Goal: Task Accomplishment & Management: Manage account settings

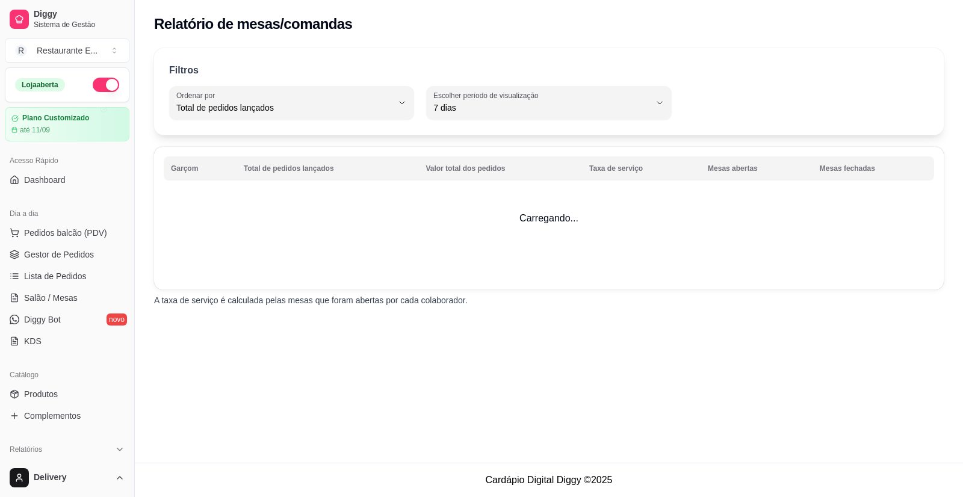
select select "TOTAL_OF_ORDERS"
select select "7"
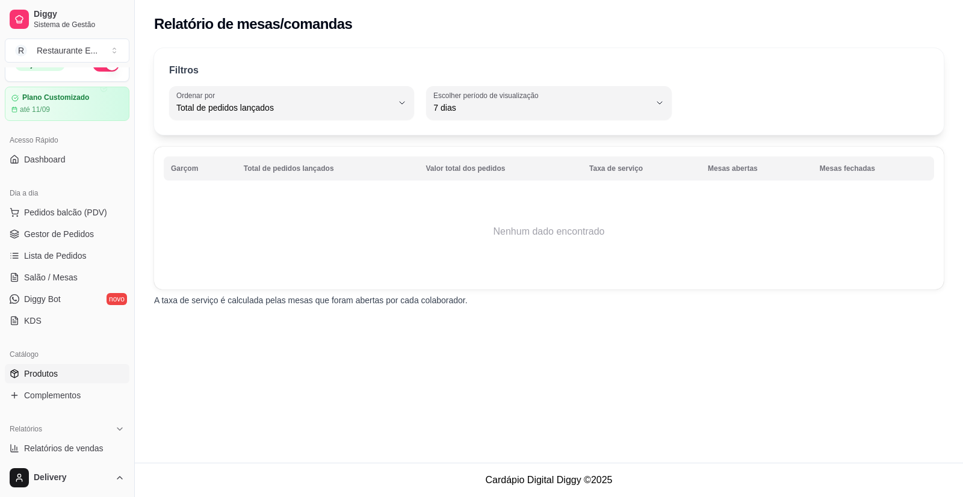
scroll to position [8, 0]
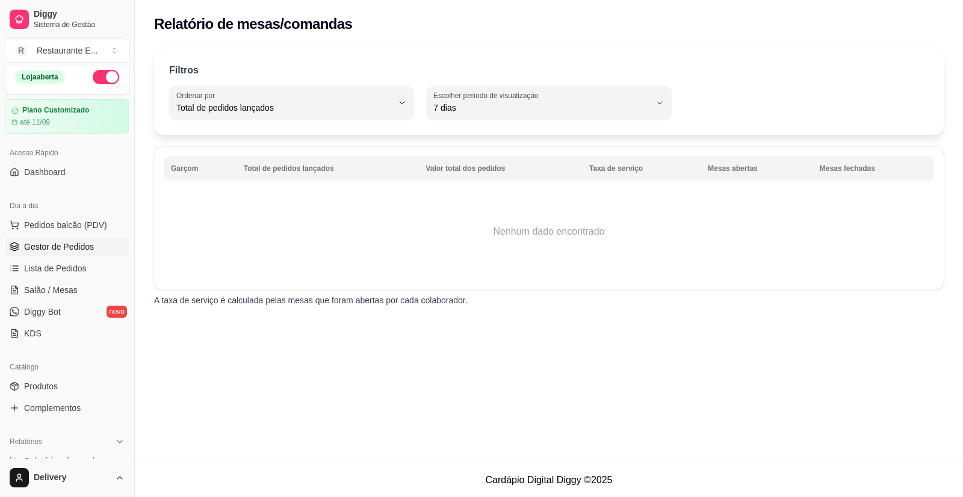
click at [82, 242] on span "Gestor de Pedidos" at bounding box center [59, 247] width 70 height 12
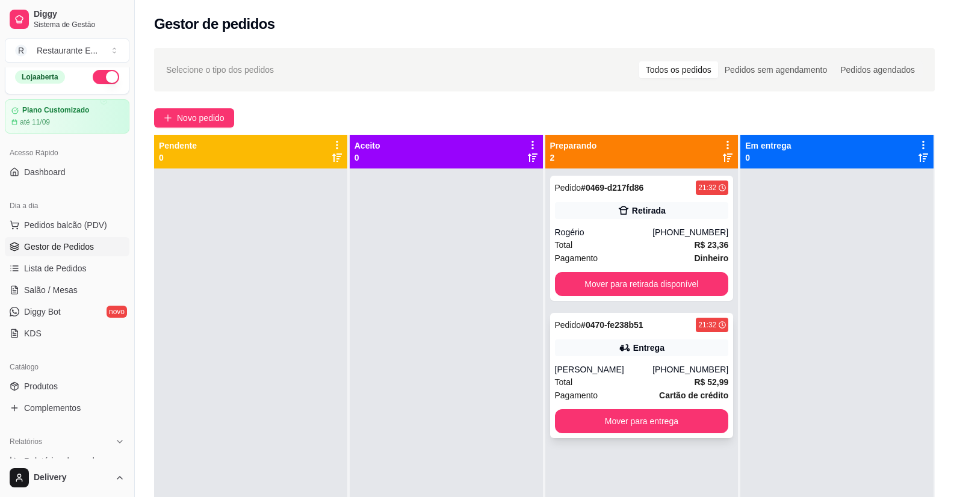
click at [639, 340] on div "Entrega" at bounding box center [642, 347] width 174 height 17
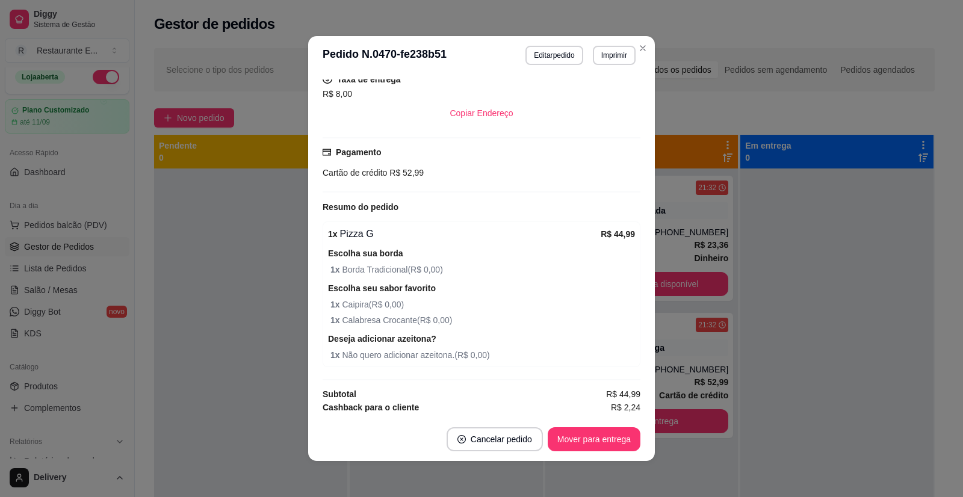
scroll to position [282, 0]
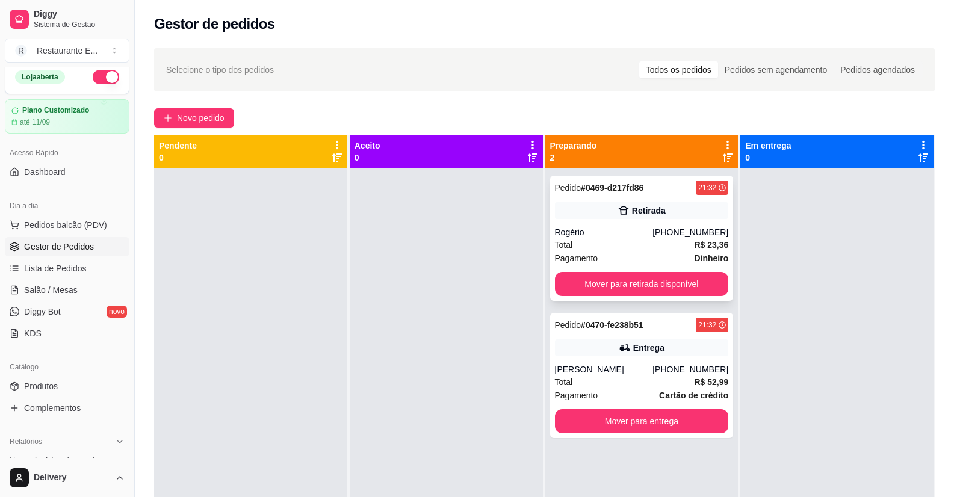
click at [641, 218] on div "Retirada" at bounding box center [642, 210] width 174 height 17
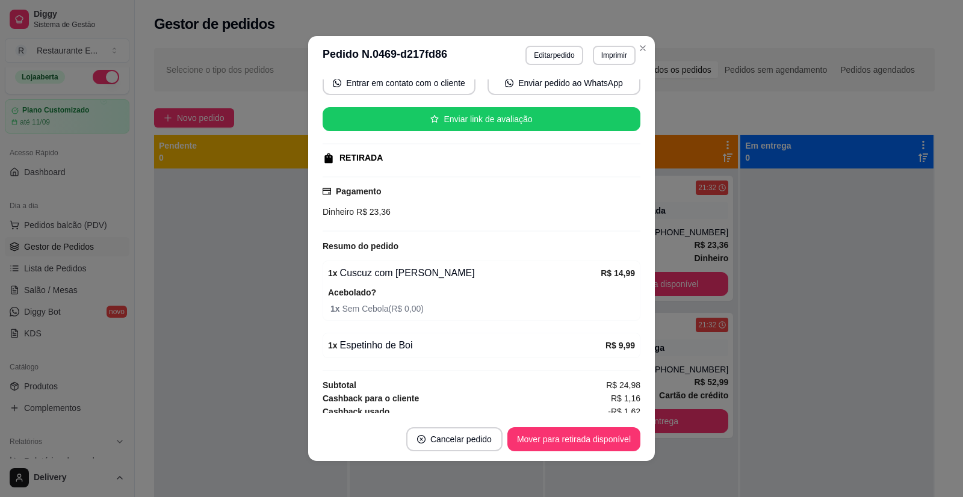
scroll to position [139, 0]
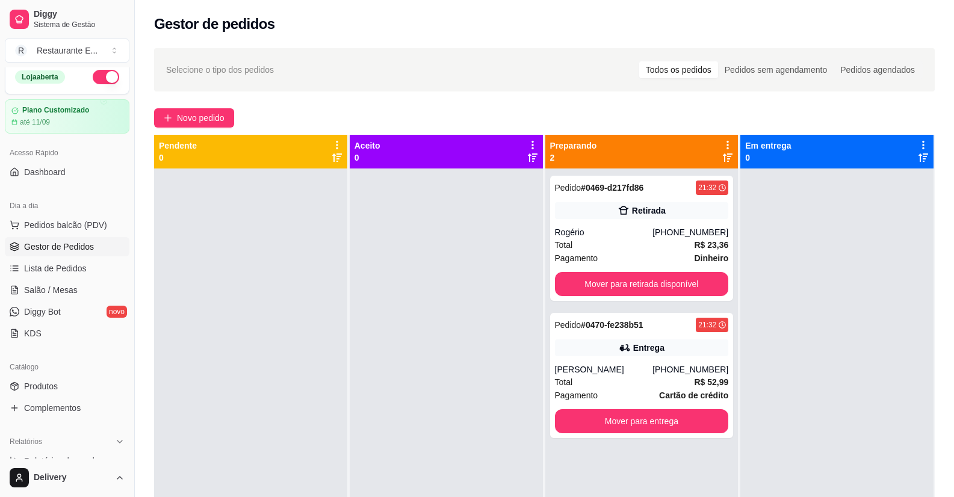
click at [874, 262] on div at bounding box center [836, 417] width 193 height 497
click at [652, 351] on div "Entrega" at bounding box center [648, 348] width 31 height 12
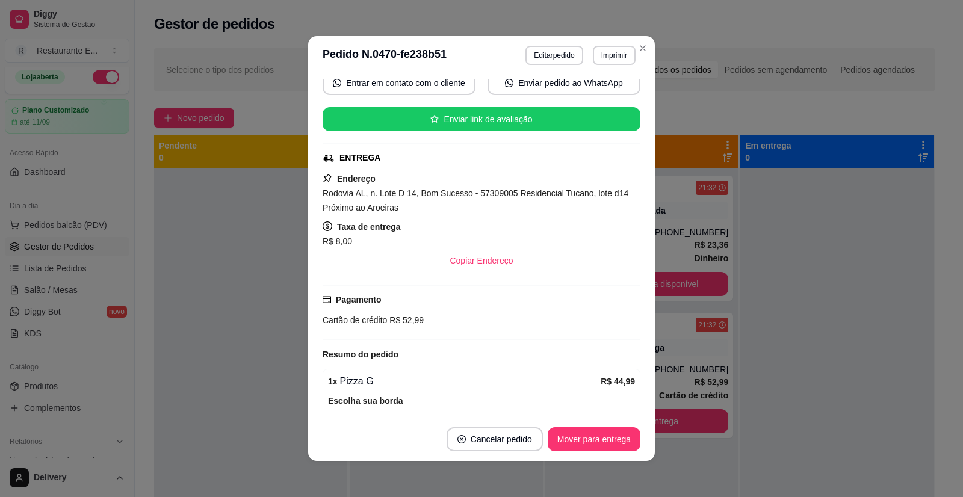
scroll to position [282, 0]
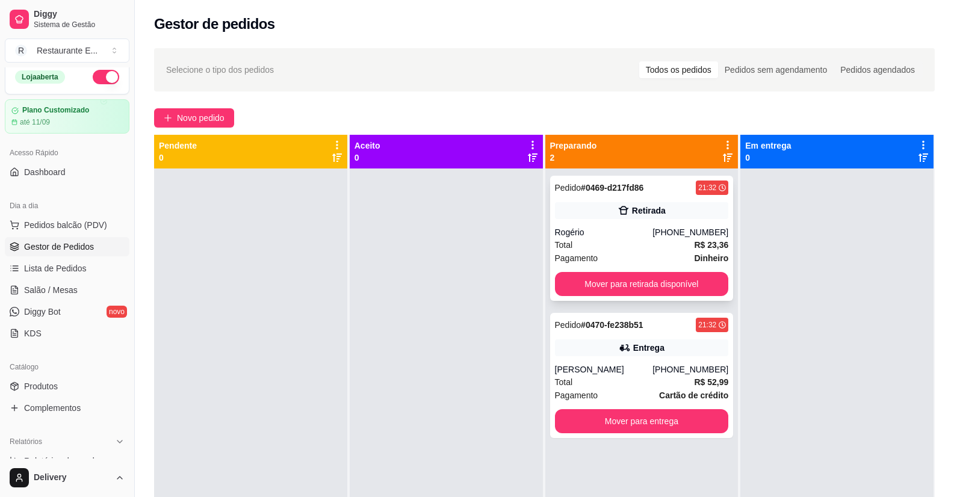
click at [648, 212] on div "Retirada" at bounding box center [649, 211] width 34 height 12
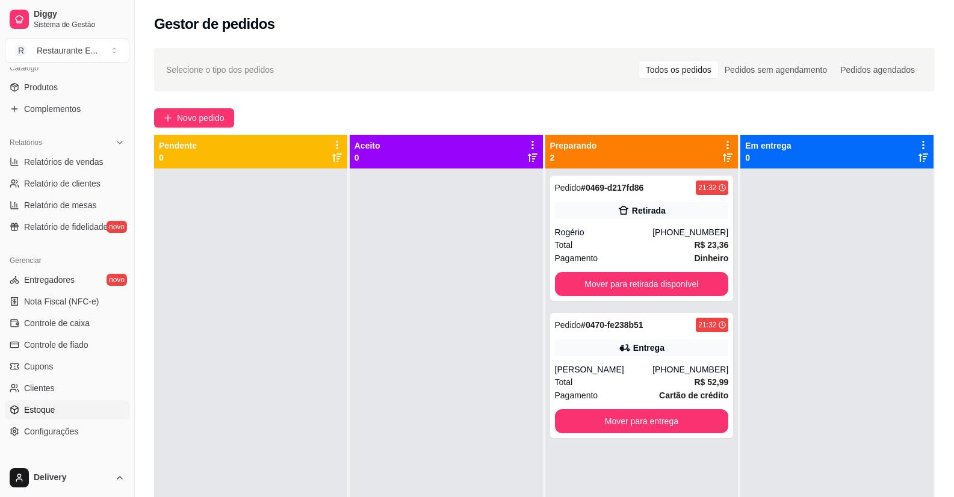
scroll to position [369, 0]
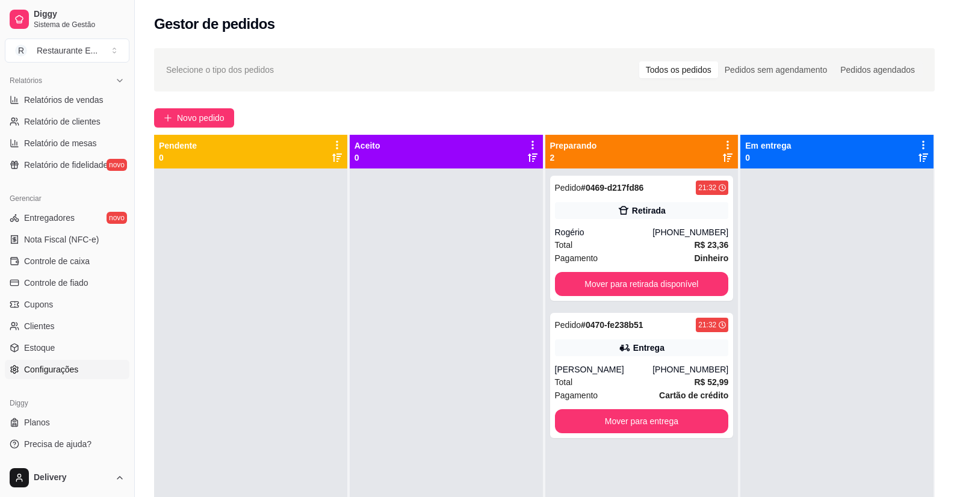
click at [54, 365] on span "Configurações" at bounding box center [51, 369] width 54 height 12
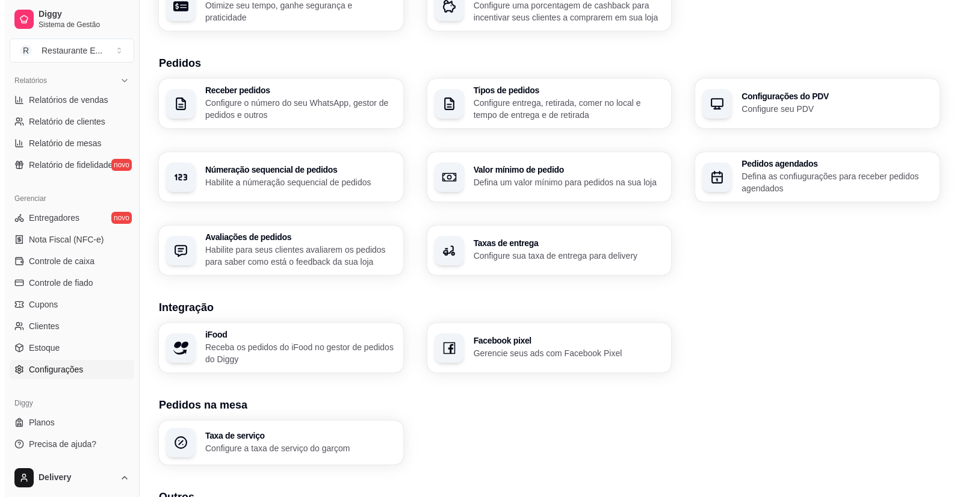
scroll to position [346, 0]
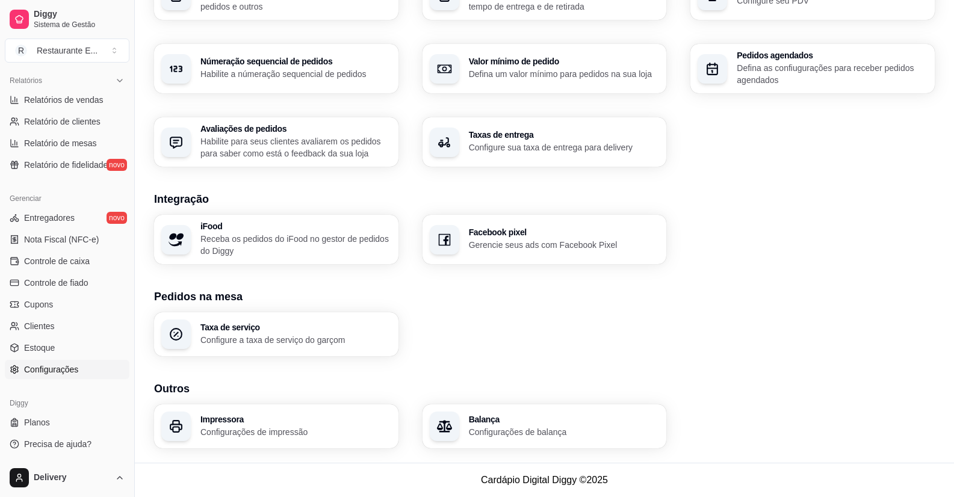
click at [318, 410] on div "Impressora Configurações de impressão" at bounding box center [276, 426] width 244 height 44
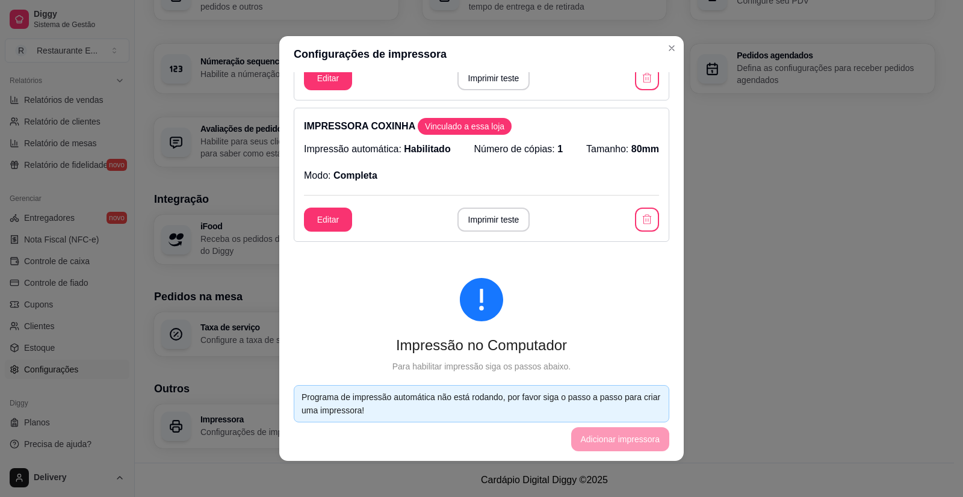
scroll to position [361, 0]
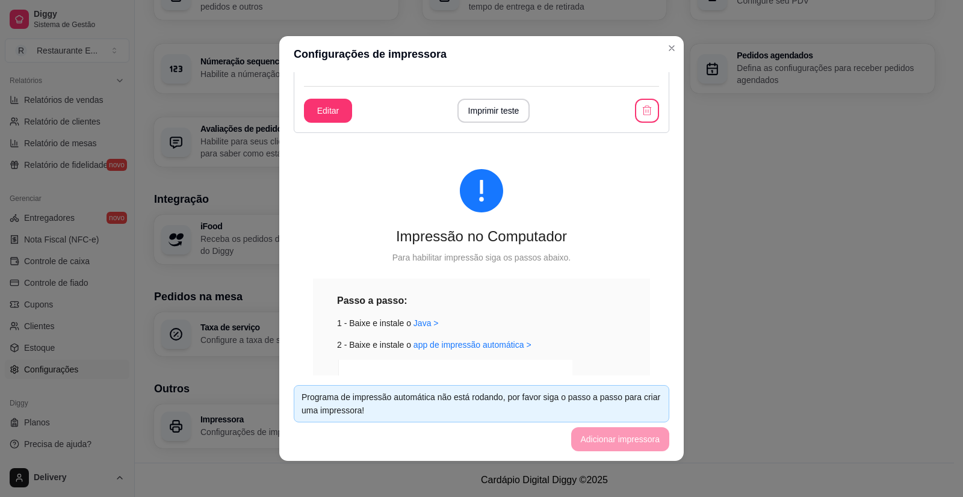
click at [467, 394] on div "Programa de impressão automática não está rodando, por favor siga o passo a pas…" at bounding box center [482, 404] width 360 height 26
click at [517, 371] on img at bounding box center [454, 439] width 235 height 158
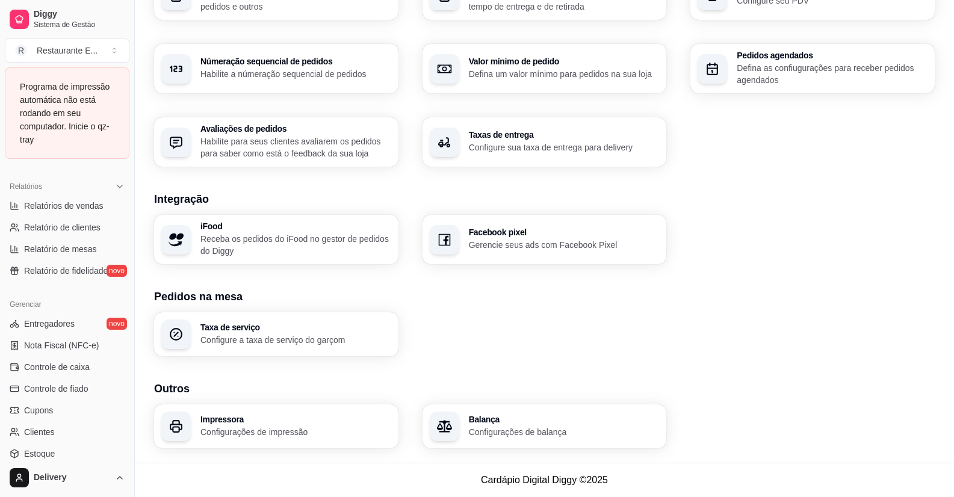
click at [306, 426] on p "Configurações de impressão" at bounding box center [295, 432] width 191 height 12
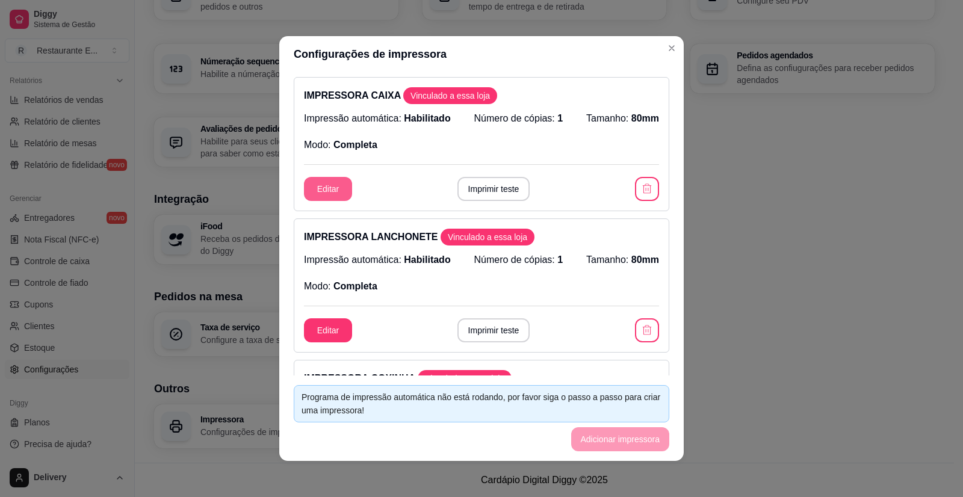
click at [343, 188] on button "Editar" at bounding box center [328, 189] width 48 height 24
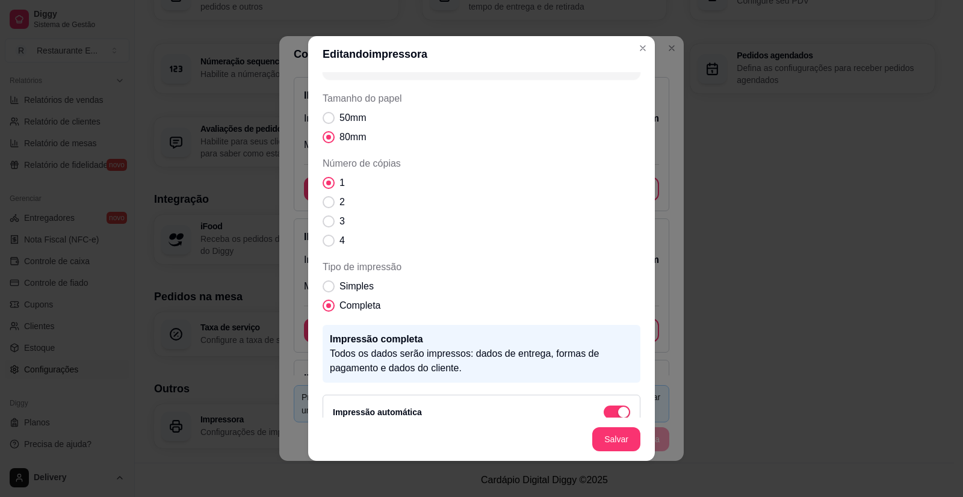
scroll to position [48, 0]
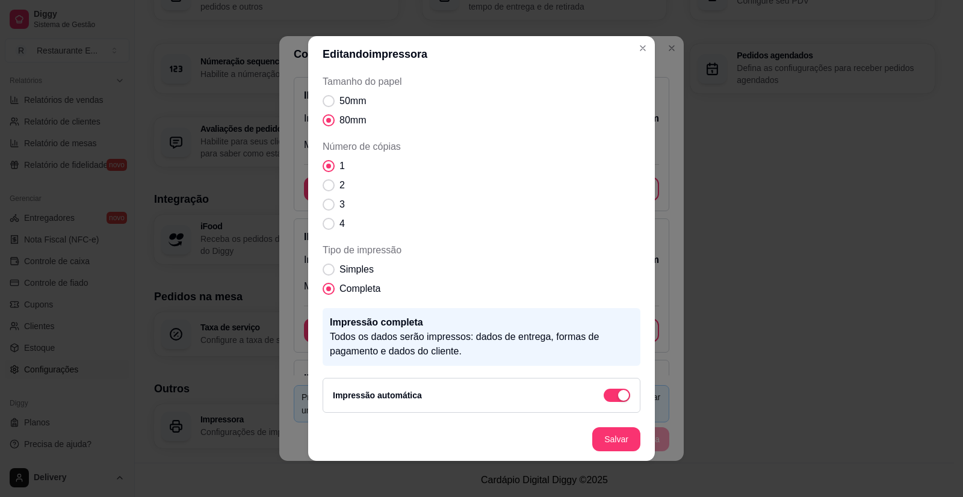
click at [353, 342] on p "Todos os dados serão impressos: dados de entrega, formas de pagamento e dados d…" at bounding box center [481, 344] width 303 height 29
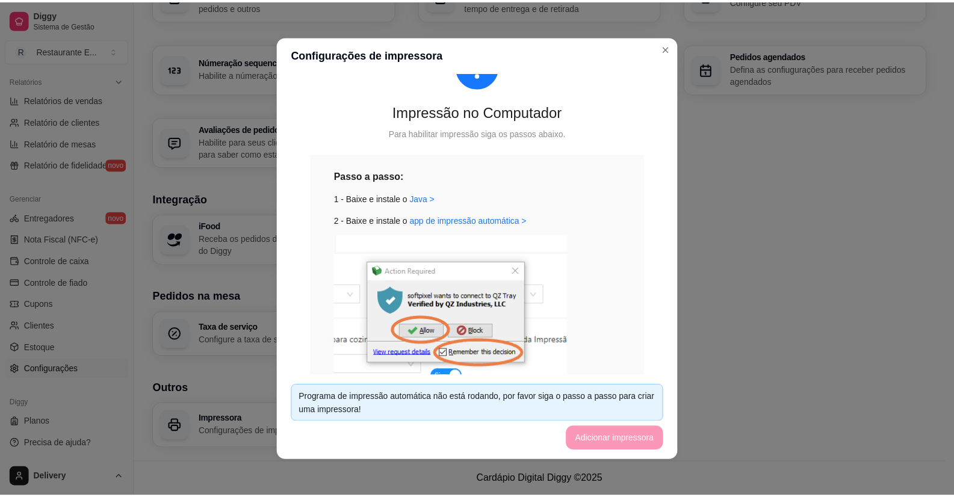
scroll to position [428, 0]
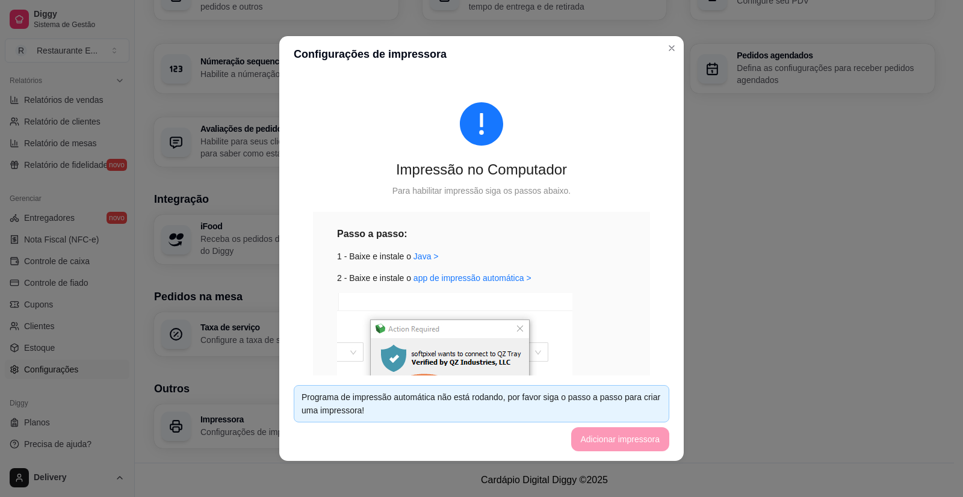
click at [619, 440] on footer "Programa de impressão automática não está rodando, por favor siga o passo a pas…" at bounding box center [481, 418] width 404 height 85
click at [609, 411] on div "Programa de impressão automática não está rodando, por favor siga o passo a pas…" at bounding box center [482, 404] width 360 height 26
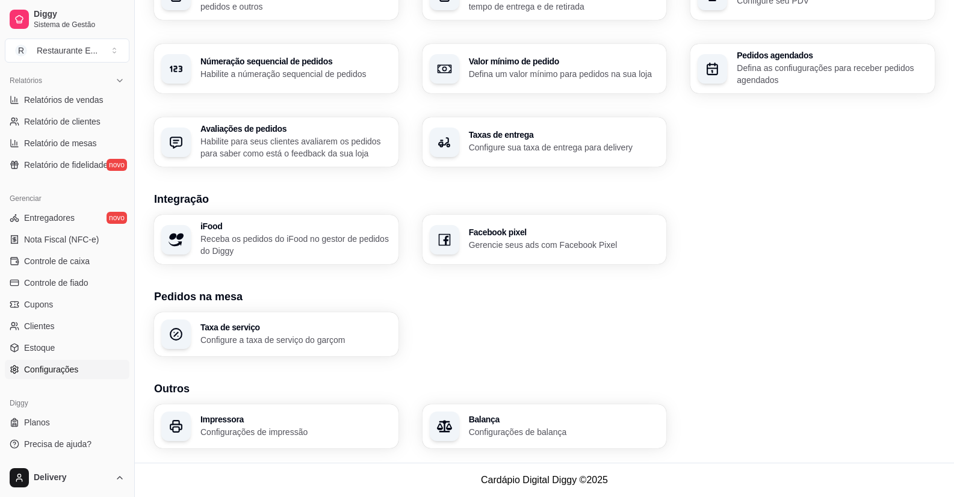
click at [912, 174] on div "Loja Informações da loja Principais informações da sua loja como endereço, nome…" at bounding box center [544, 75] width 781 height 746
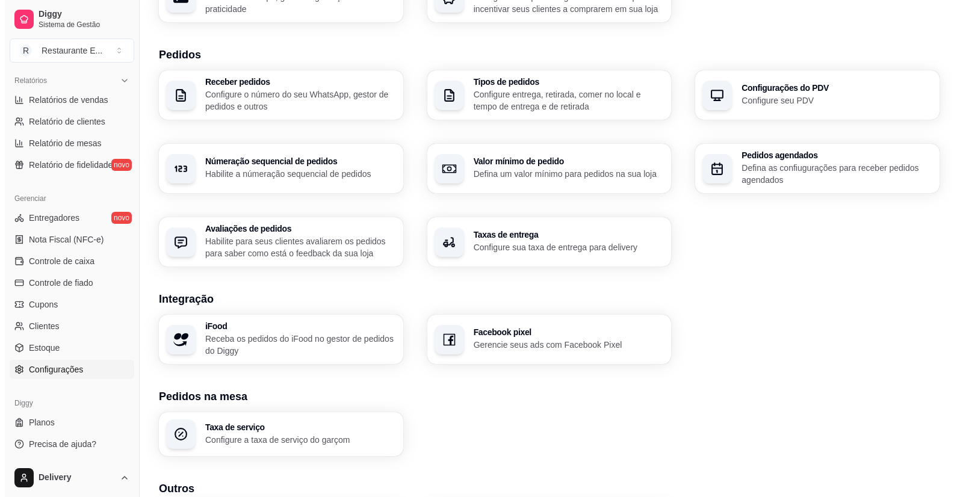
scroll to position [346, 0]
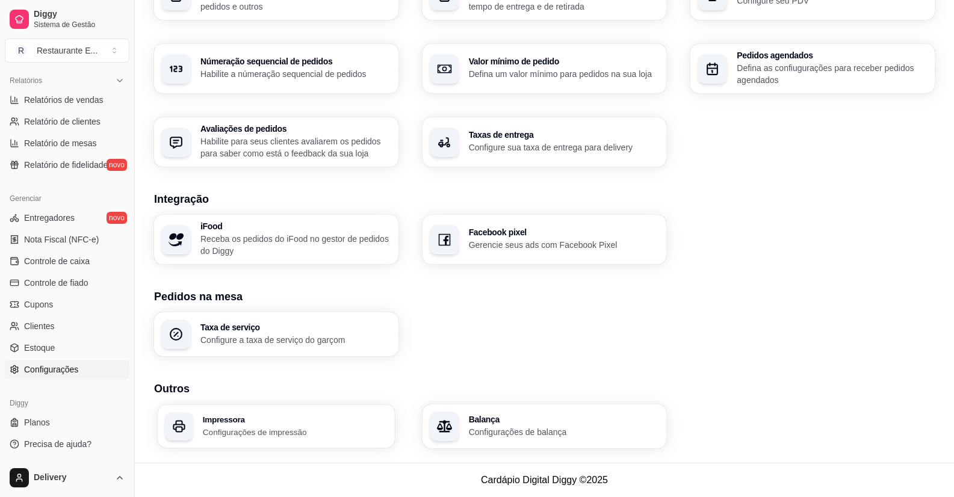
click at [262, 424] on div "Impressora Configurações de impressão" at bounding box center [295, 426] width 185 height 22
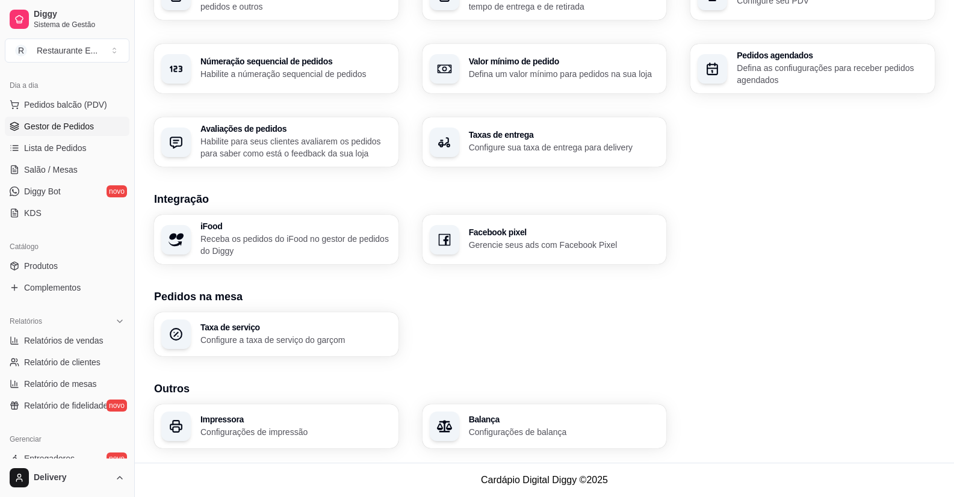
click at [69, 131] on span "Gestor de Pedidos" at bounding box center [59, 126] width 70 height 12
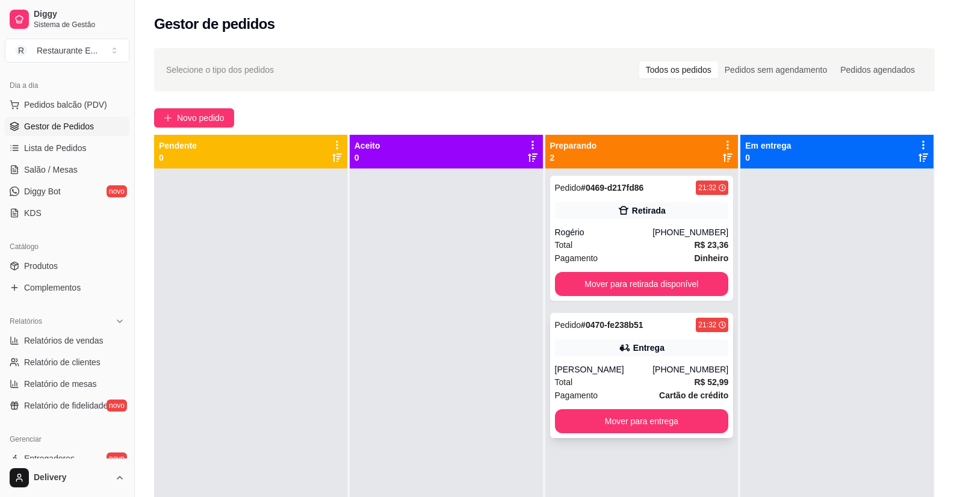
click at [633, 353] on div "Entrega" at bounding box center [648, 348] width 31 height 12
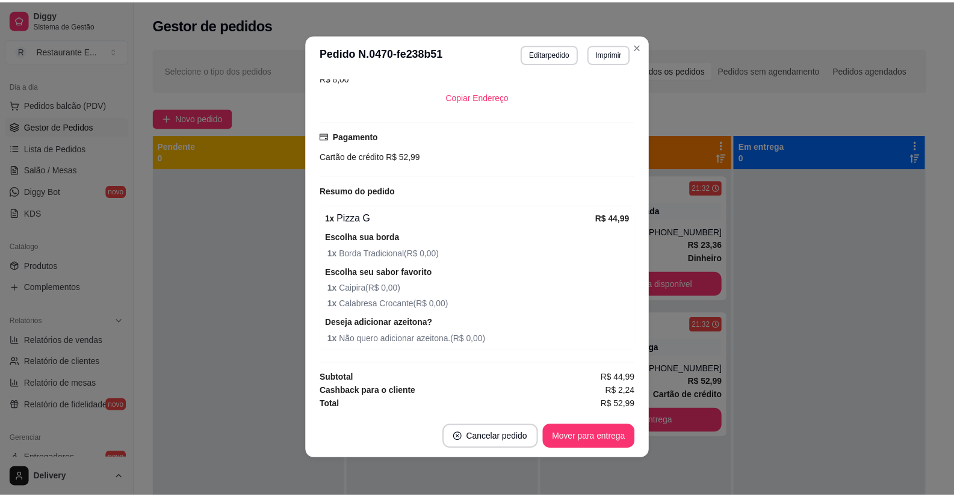
scroll to position [2, 0]
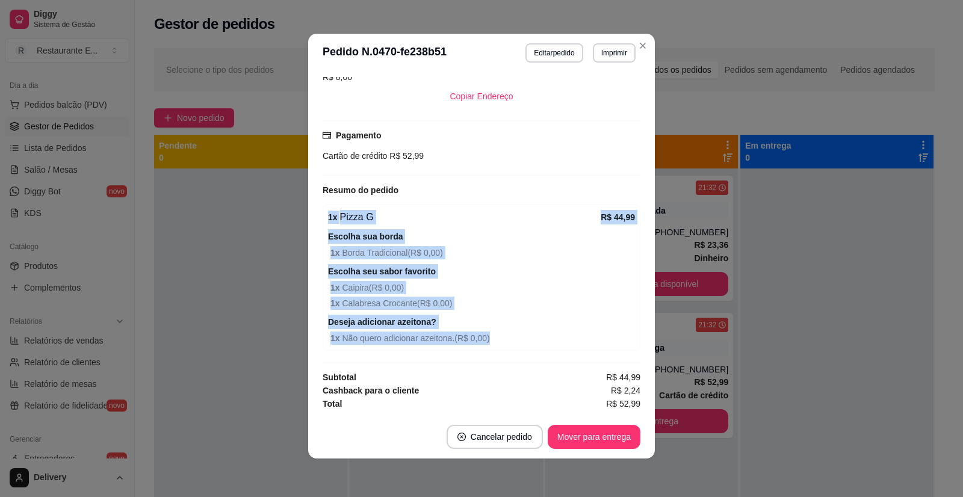
drag, startPoint x: 321, startPoint y: 217, endPoint x: 489, endPoint y: 348, distance: 212.6
click at [489, 348] on div "1 x Pizza G R$ 44,99 Escolha sua borda 1 x Borda Tradicional ( R$ 0,00 ) Escolh…" at bounding box center [482, 278] width 318 height 146
copy div "1 x Pizza G R$ 44,99 Escolha sua borda 1 x Borda Tradicional ( R$ 0,00 ) Escolh…"
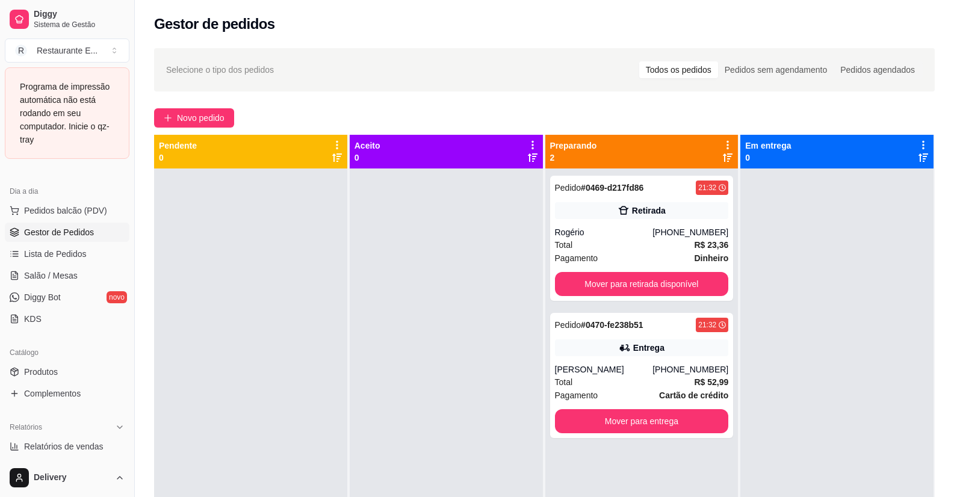
click at [815, 320] on div at bounding box center [836, 417] width 193 height 497
click at [861, 292] on div at bounding box center [836, 417] width 193 height 497
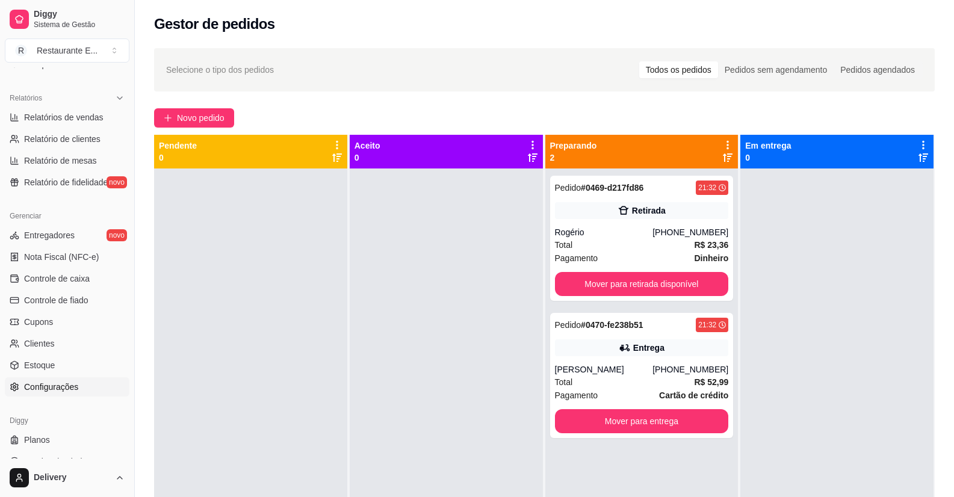
scroll to position [369, 0]
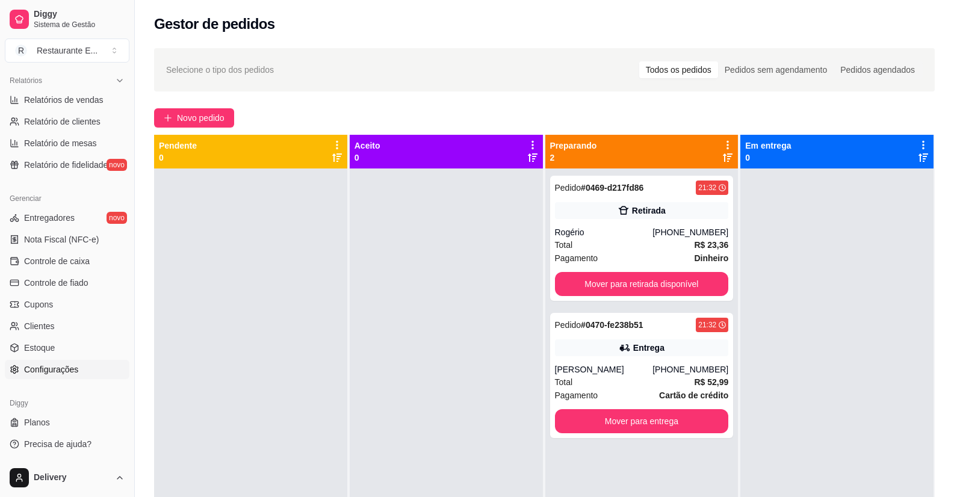
click at [57, 369] on span "Configurações" at bounding box center [51, 369] width 54 height 12
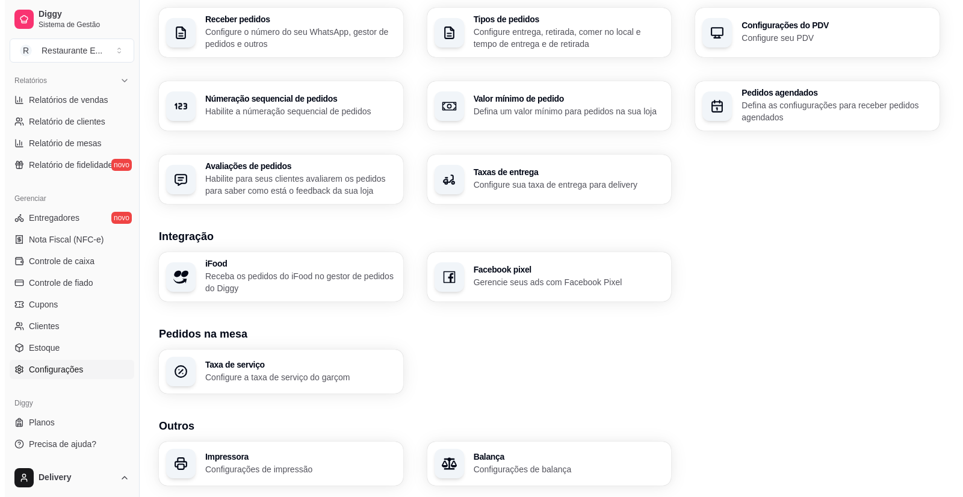
scroll to position [346, 0]
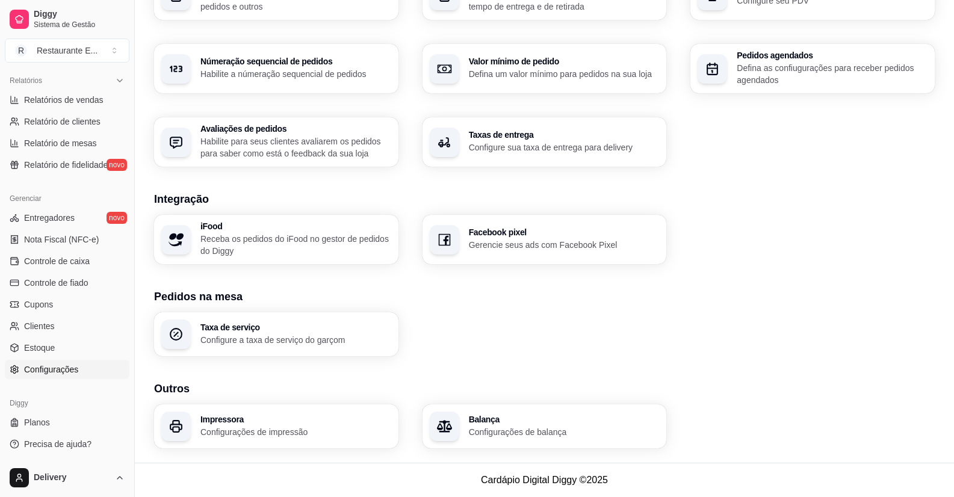
click at [249, 421] on h3 "Impressora" at bounding box center [295, 419] width 191 height 8
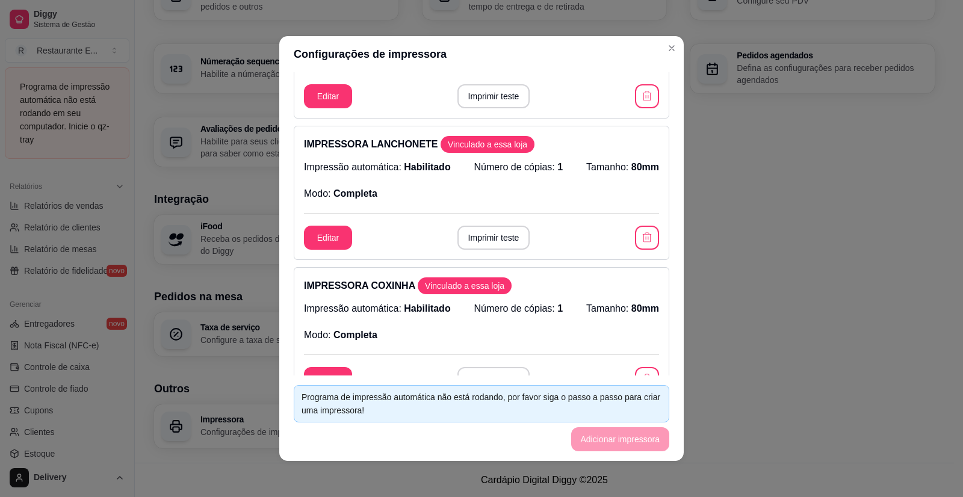
scroll to position [181, 0]
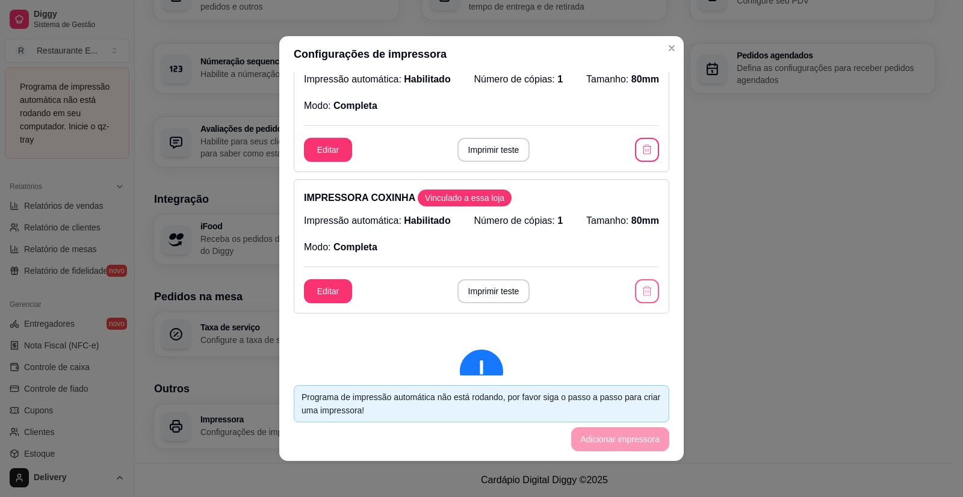
click at [641, 292] on icon "button" at bounding box center [647, 291] width 12 height 12
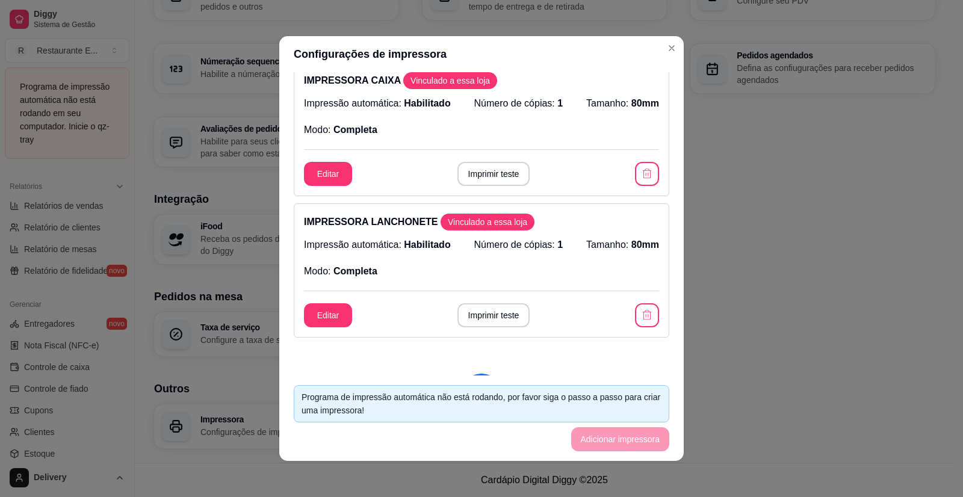
scroll to position [0, 0]
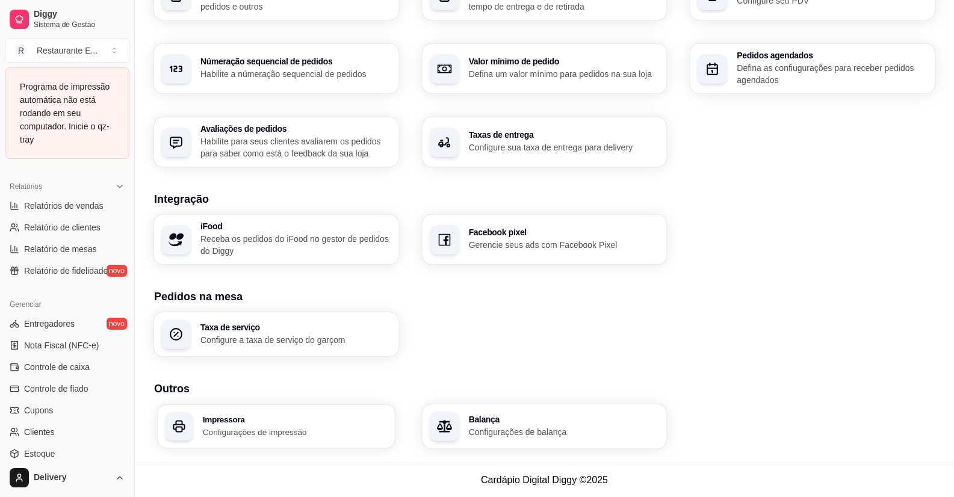
click at [235, 419] on h3 "Impressora" at bounding box center [295, 419] width 185 height 8
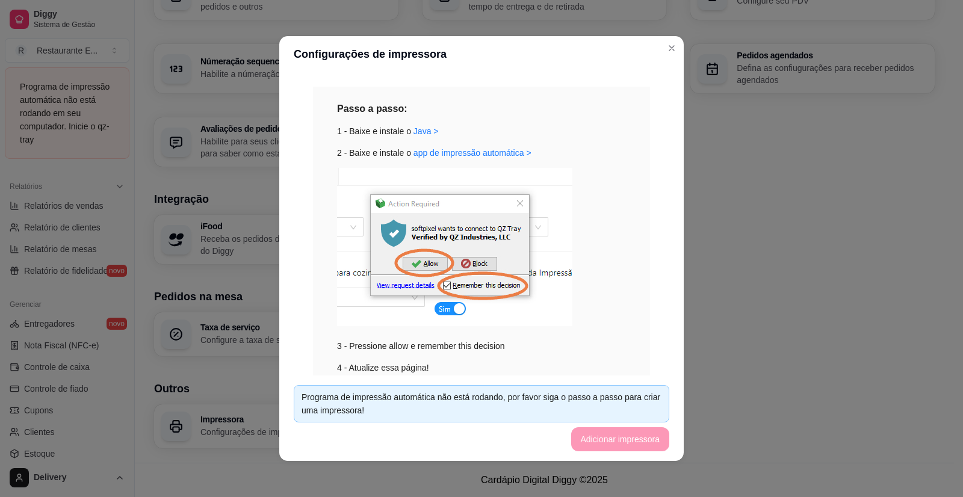
scroll to position [347, 0]
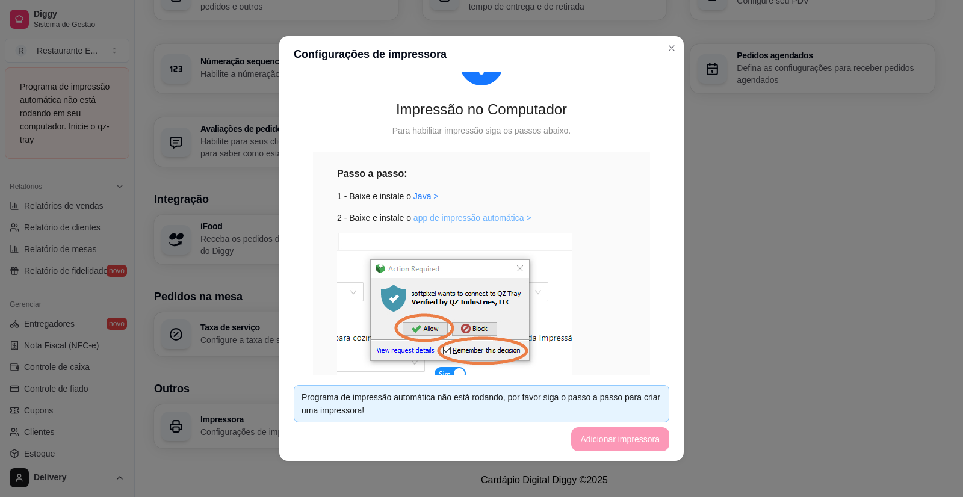
click at [445, 218] on link "app de impressão automática >" at bounding box center [472, 218] width 118 height 10
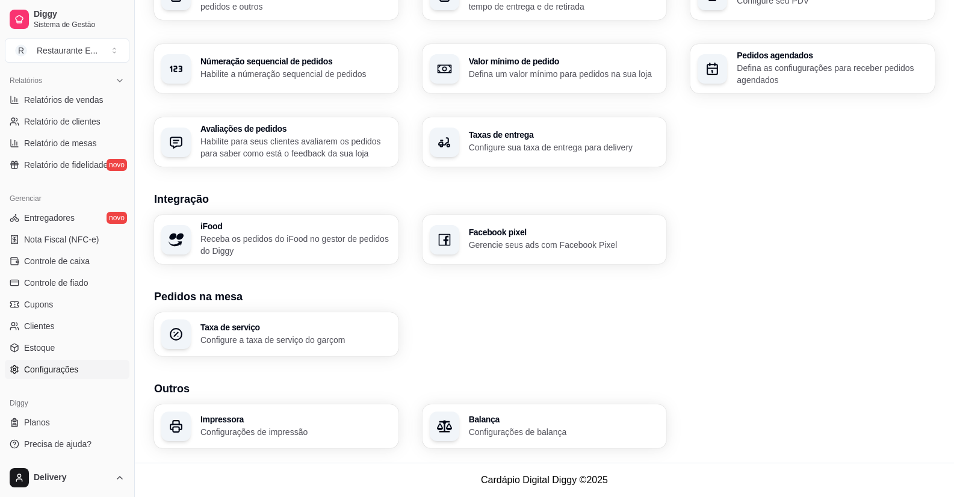
click at [282, 426] on p "Configurações de impressão" at bounding box center [295, 432] width 191 height 12
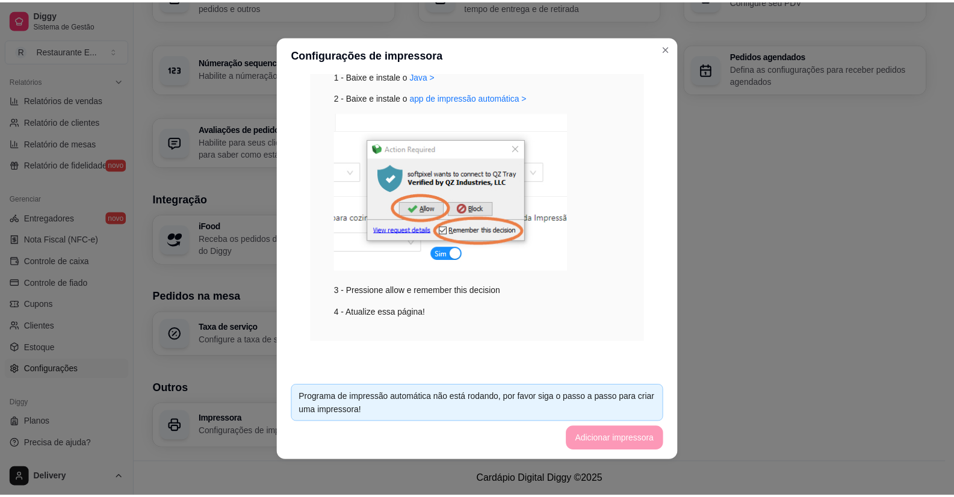
scroll to position [286, 0]
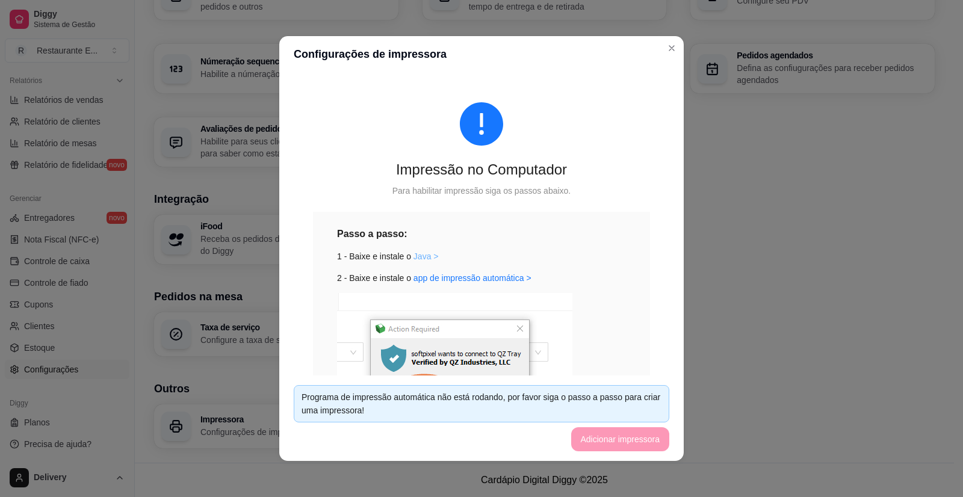
click at [423, 255] on link "Java >" at bounding box center [425, 257] width 25 height 10
